Goal: Check status: Check status

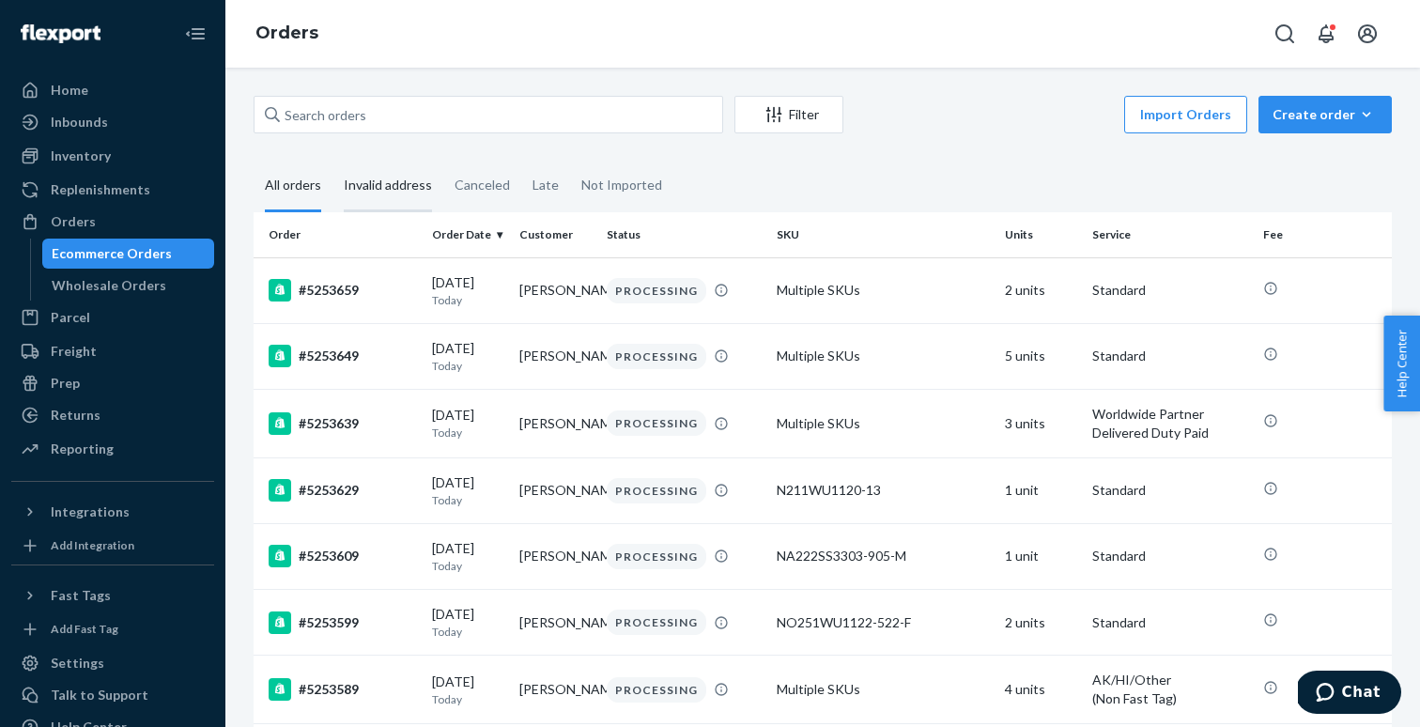
click at [391, 190] on div "Invalid address" at bounding box center [388, 187] width 88 height 52
click at [332, 161] on input "Invalid address" at bounding box center [332, 161] width 0 height 0
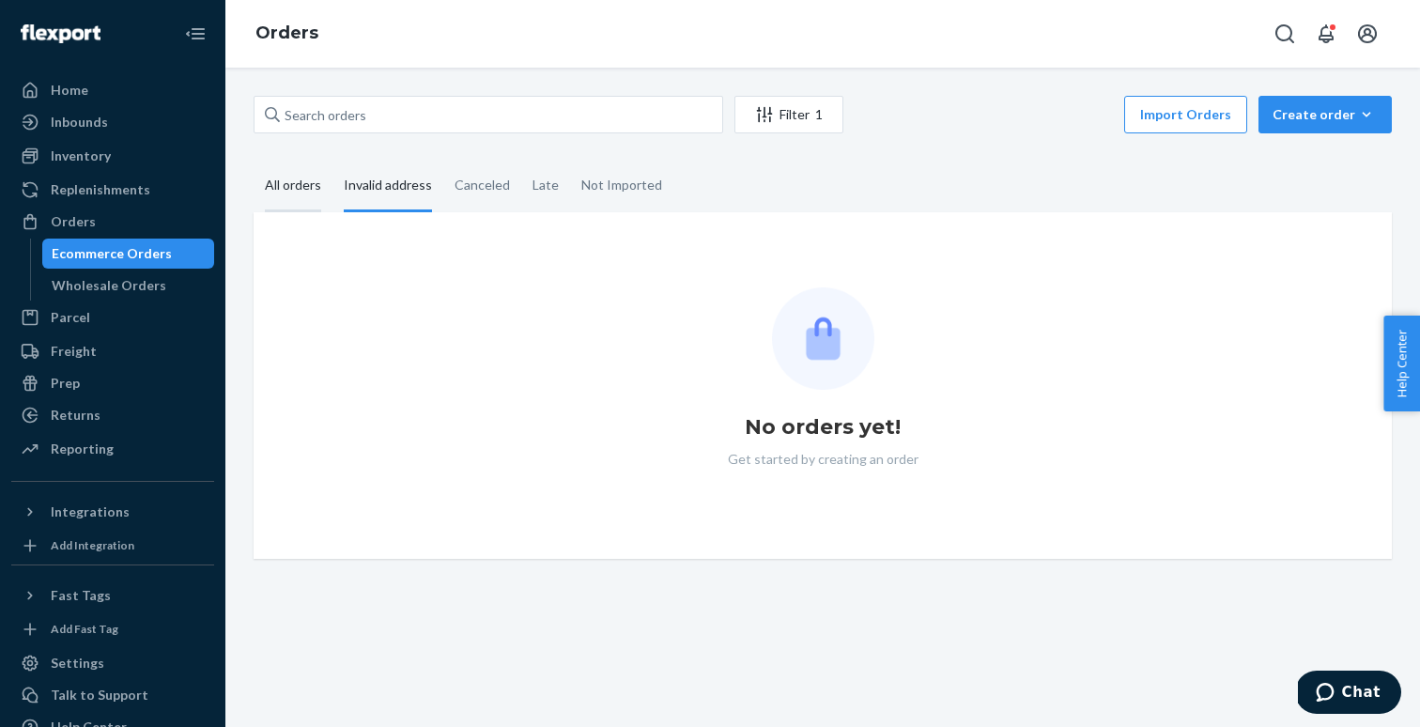
click at [297, 189] on div "All orders" at bounding box center [293, 187] width 56 height 52
click at [253, 161] on input "All orders" at bounding box center [253, 161] width 0 height 0
click at [376, 189] on div "Invalid address" at bounding box center [388, 187] width 88 height 52
click at [332, 161] on input "Invalid address" at bounding box center [332, 161] width 0 height 0
click at [311, 197] on div "All orders" at bounding box center [293, 187] width 56 height 52
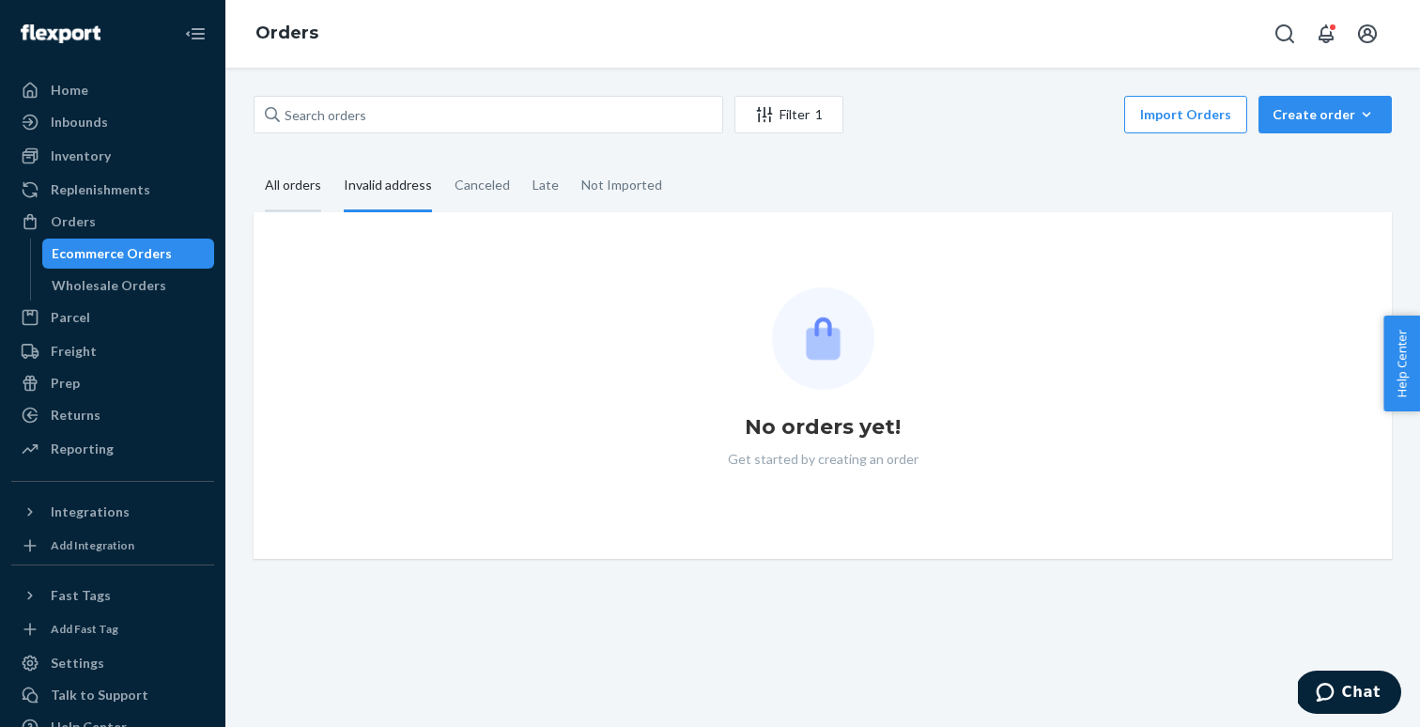
click at [253, 161] on input "All orders" at bounding box center [253, 161] width 0 height 0
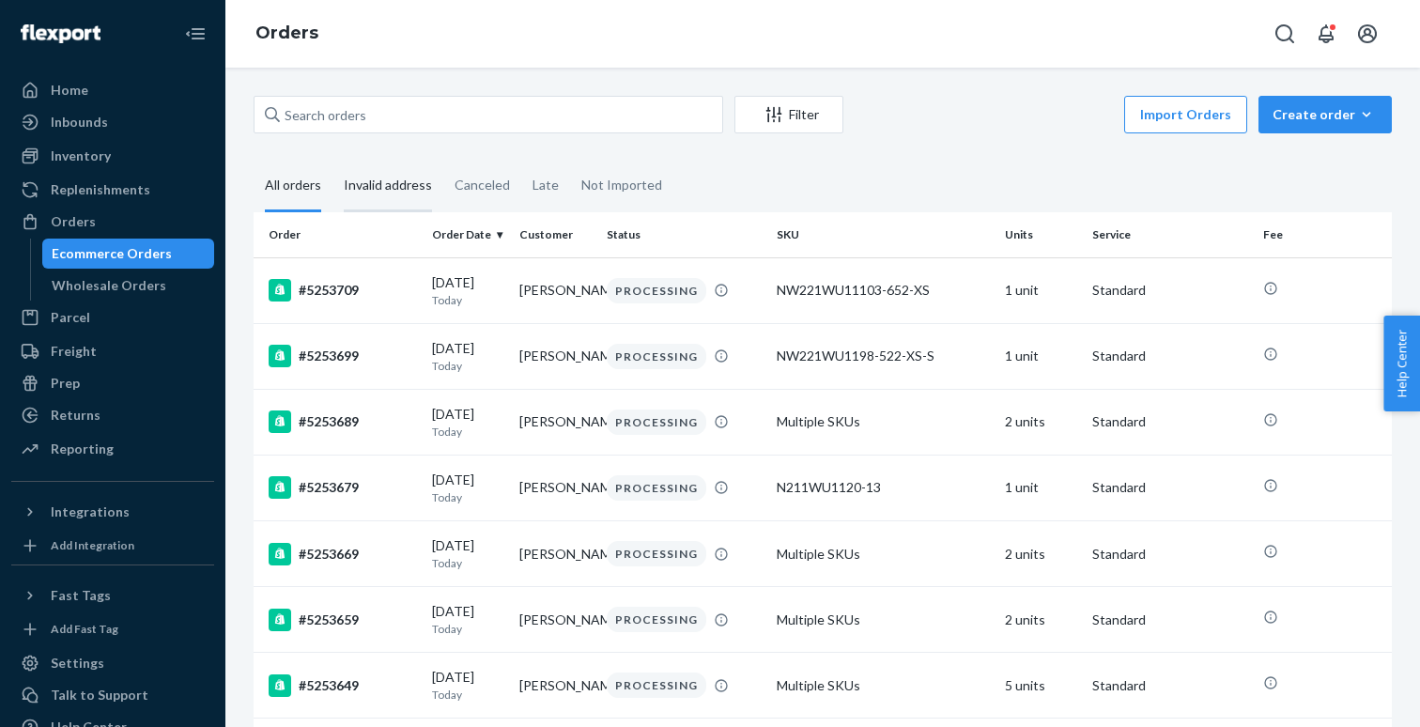
click at [384, 186] on div "Invalid address" at bounding box center [388, 187] width 88 height 52
click at [332, 161] on input "Invalid address" at bounding box center [332, 161] width 0 height 0
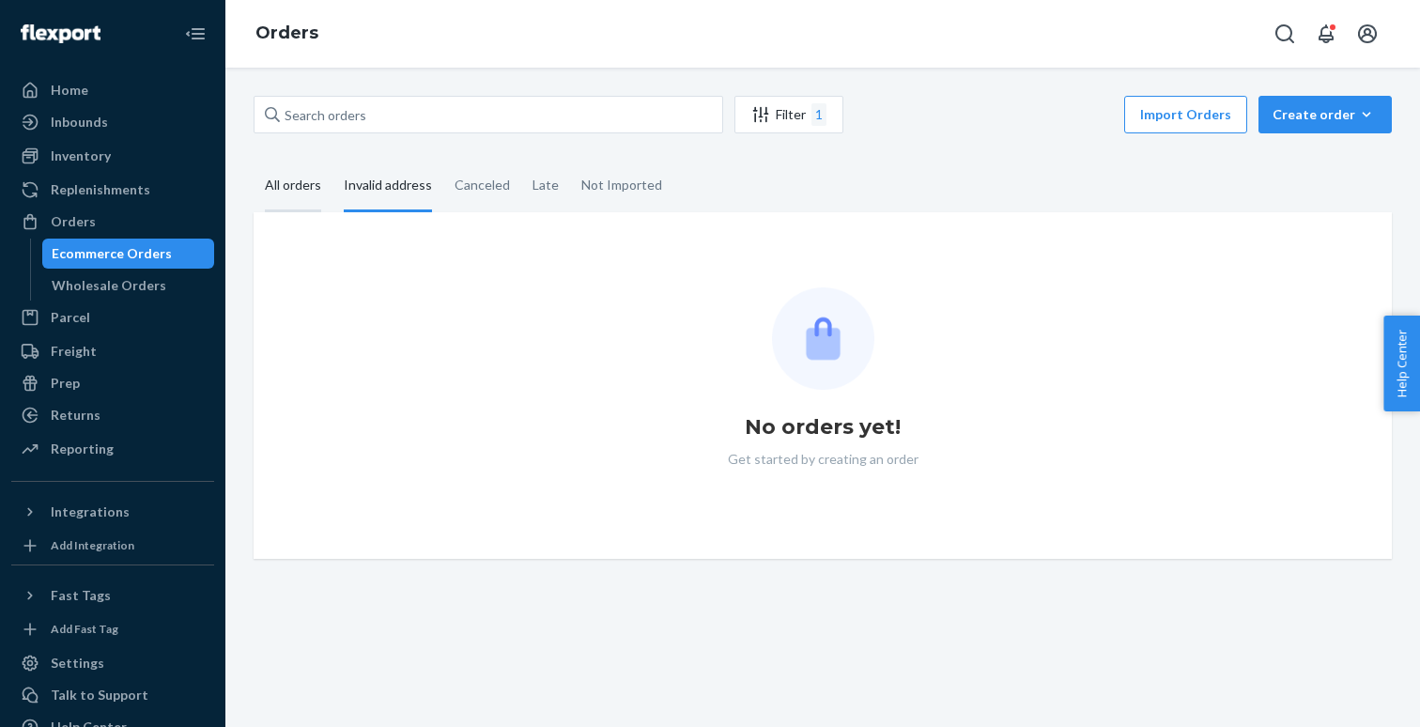
click at [298, 186] on div "All orders" at bounding box center [293, 187] width 56 height 52
click at [253, 161] on input "All orders" at bounding box center [253, 161] width 0 height 0
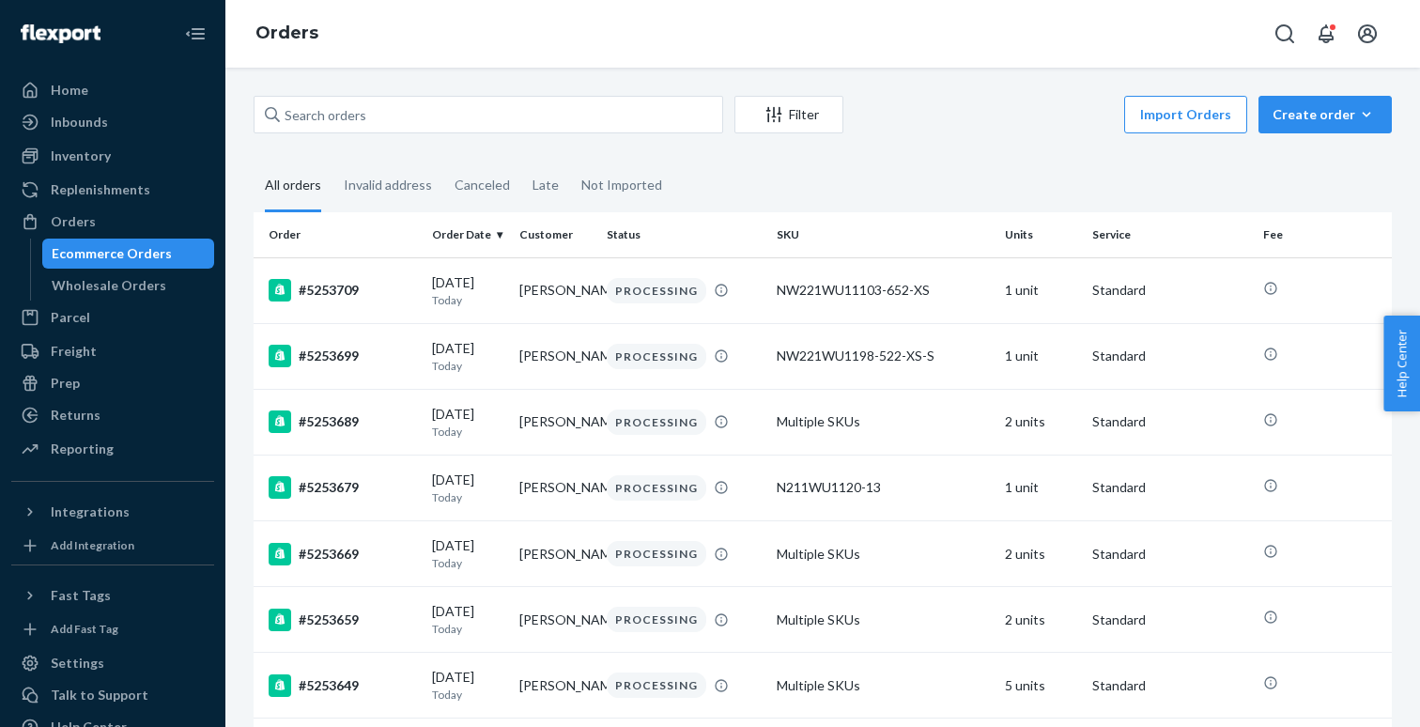
click at [1044, 56] on div "Orders" at bounding box center [822, 34] width 1194 height 68
click at [911, 111] on div "Import Orders Create order Ecommerce order Removal order" at bounding box center [1122, 117] width 537 height 42
